Goal: Transaction & Acquisition: Download file/media

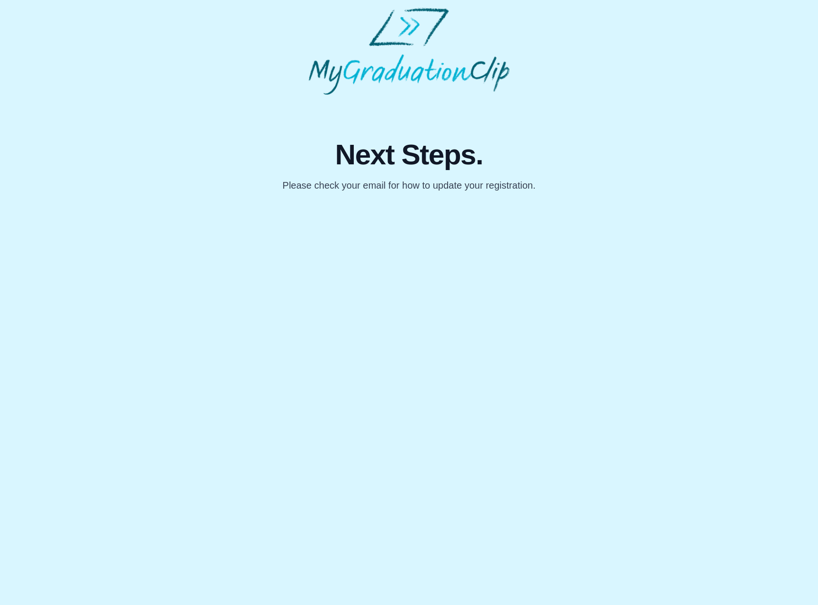
click at [264, 107] on div "Next Steps. Please check your email for how to update your registration." at bounding box center [409, 143] width 409 height 97
drag, startPoint x: 349, startPoint y: 163, endPoint x: 346, endPoint y: 147, distance: 16.9
click at [349, 164] on span "Next Steps." at bounding box center [408, 154] width 253 height 29
click at [421, 52] on img at bounding box center [409, 51] width 201 height 87
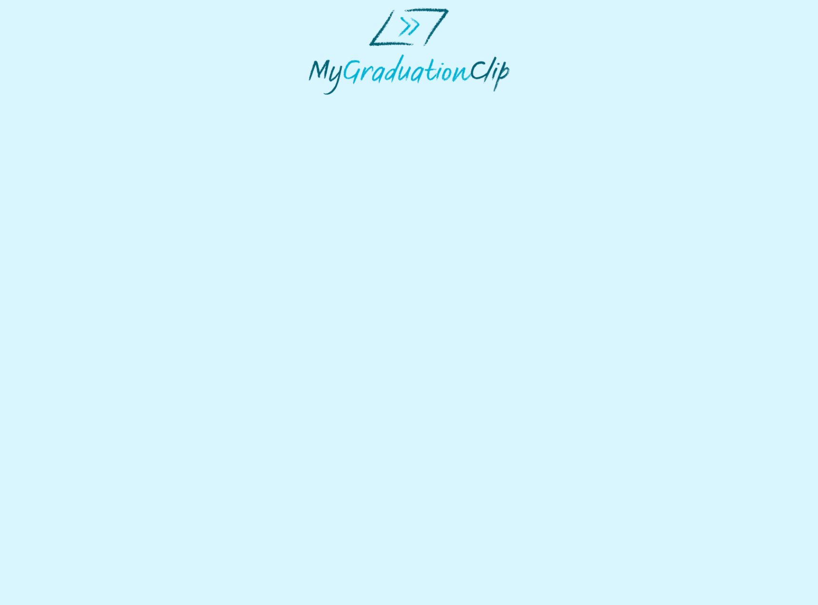
select select "**********"
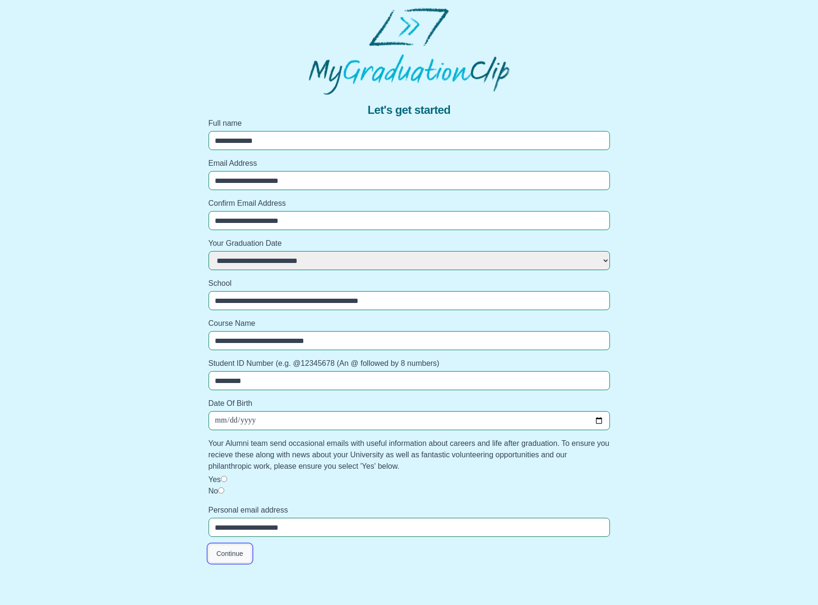
click at [235, 555] on button "Continue" at bounding box center [230, 553] width 43 height 18
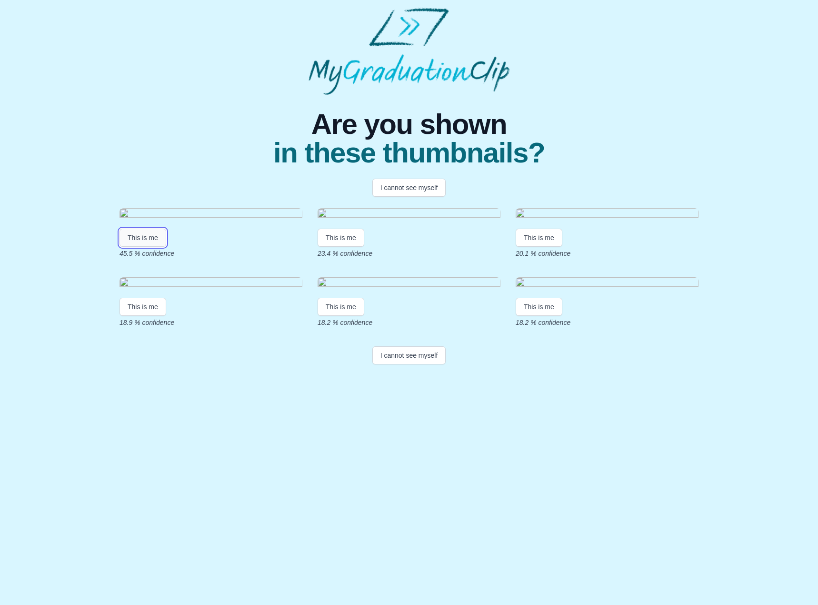
click at [138, 247] on button "This is me" at bounding box center [143, 238] width 47 height 18
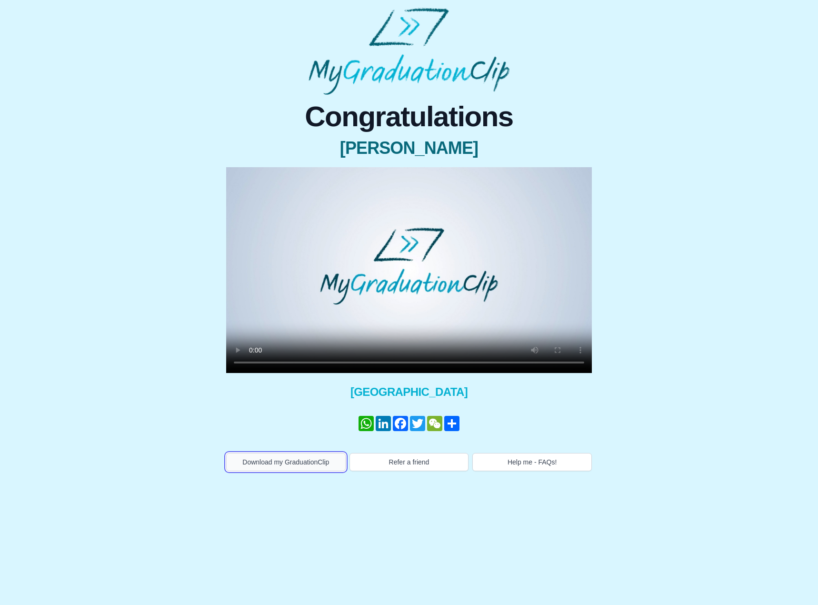
click at [306, 463] on button "Download my GraduationClip" at bounding box center [286, 462] width 120 height 18
